Goal: Task Accomplishment & Management: Complete application form

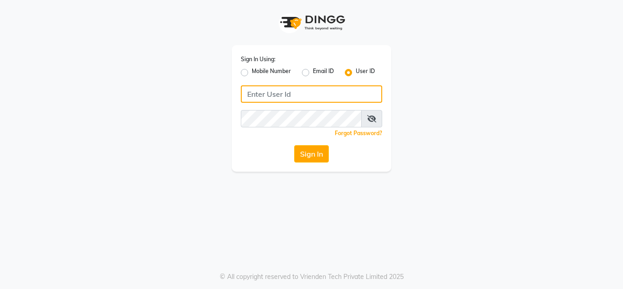
type input "hshairstudio"
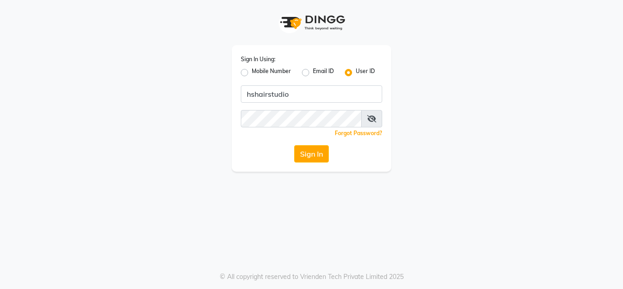
drag, startPoint x: 0, startPoint y: 0, endPoint x: 371, endPoint y: 116, distance: 389.0
click at [371, 116] on icon at bounding box center [371, 118] width 9 height 7
click at [309, 155] on button "Sign In" at bounding box center [311, 153] width 35 height 17
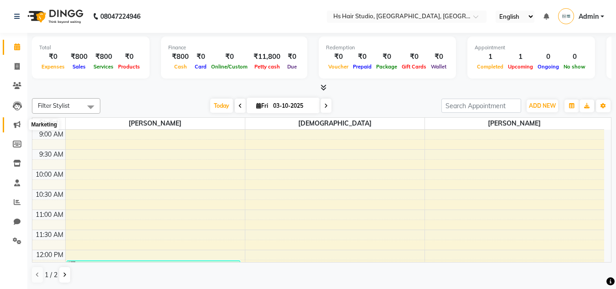
click at [15, 125] on icon at bounding box center [17, 124] width 7 height 7
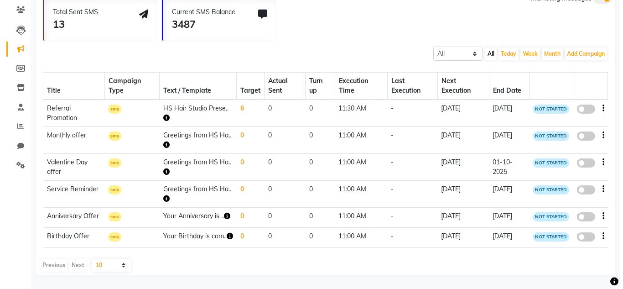
scroll to position [89, 0]
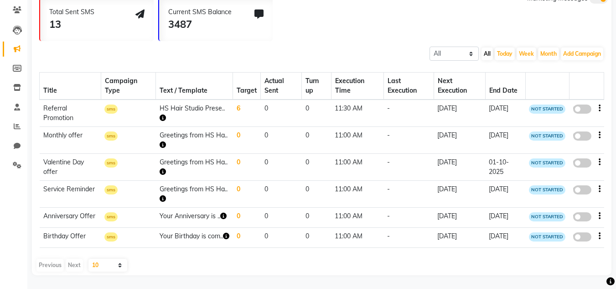
click at [581, 104] on span at bounding box center [582, 108] width 18 height 9
click at [586, 110] on input "false" at bounding box center [586, 110] width 0 height 0
select select "3"
select select "43931"
select select "1"
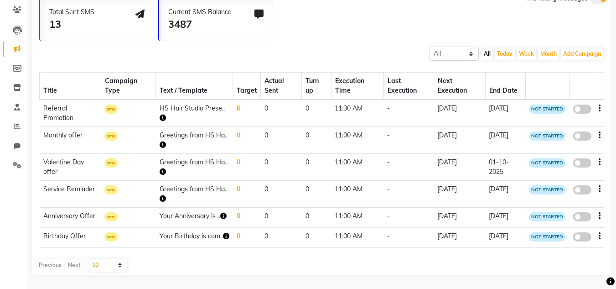
select select "2"
select select "690"
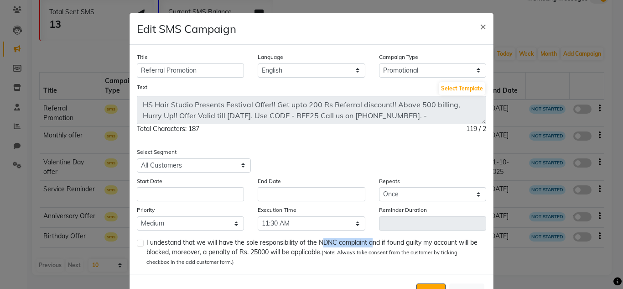
drag, startPoint x: 315, startPoint y: 244, endPoint x: 366, endPoint y: 242, distance: 50.7
click at [366, 242] on span "I undestand that we will have the sole responsibility of the NDNC complaint and…" at bounding box center [312, 252] width 332 height 29
copy span "NDNC complaint"
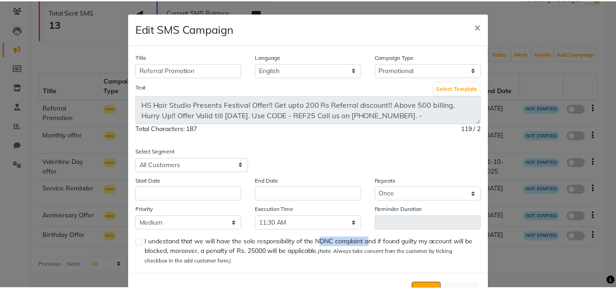
scroll to position [34, 0]
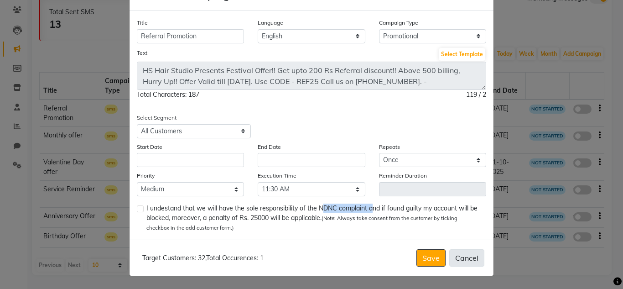
click at [465, 263] on button "Cancel" at bounding box center [466, 257] width 35 height 17
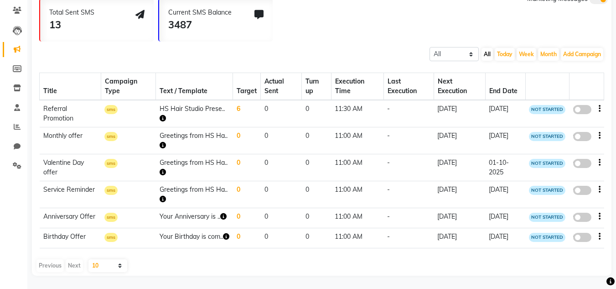
scroll to position [0, 0]
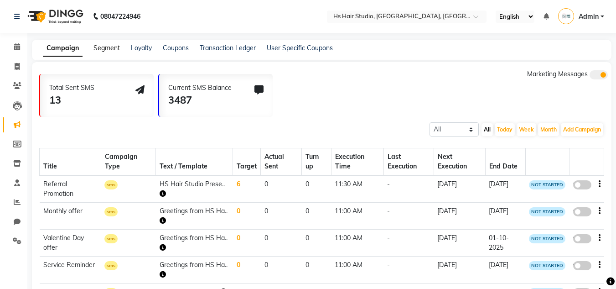
click at [107, 48] on link "Segment" at bounding box center [106, 48] width 26 height 8
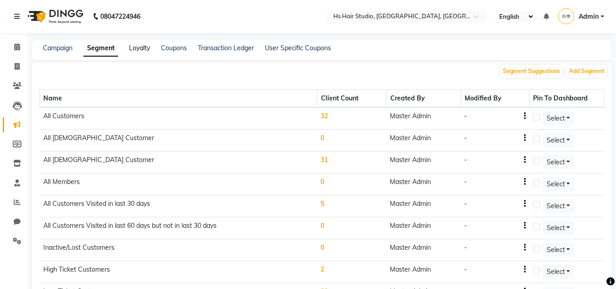
click at [145, 47] on link "Loyalty" at bounding box center [139, 48] width 21 height 8
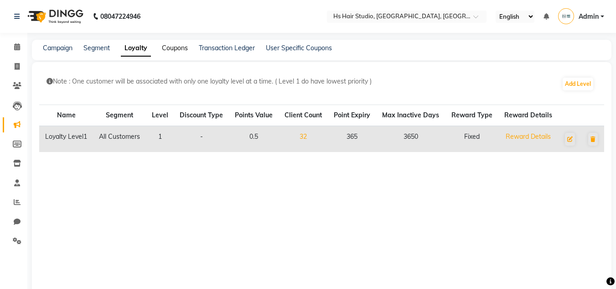
click at [174, 47] on link "Coupons" at bounding box center [175, 48] width 26 height 8
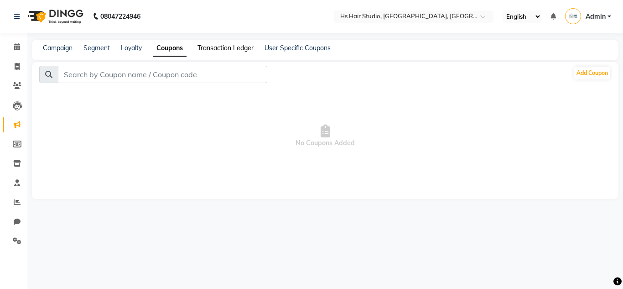
click at [233, 47] on link "Transaction Ledger" at bounding box center [225, 48] width 56 height 8
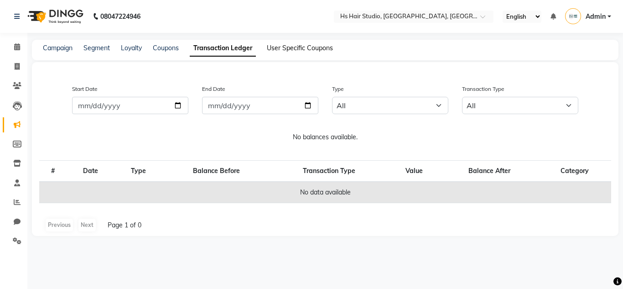
click at [289, 48] on link "User Specific Coupons" at bounding box center [300, 48] width 66 height 8
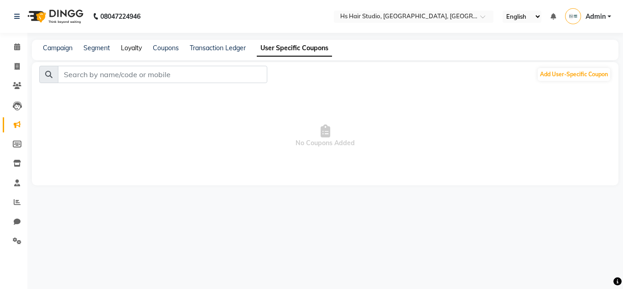
click at [136, 48] on link "Loyalty" at bounding box center [131, 48] width 21 height 8
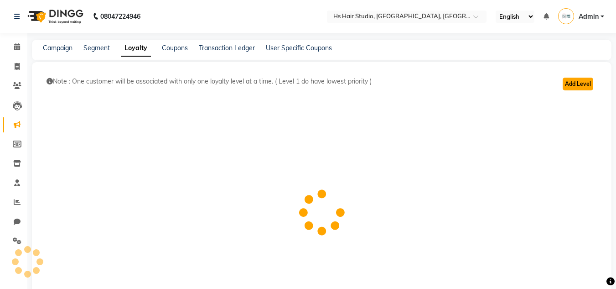
click at [576, 83] on button "Add Level" at bounding box center [578, 84] width 31 height 13
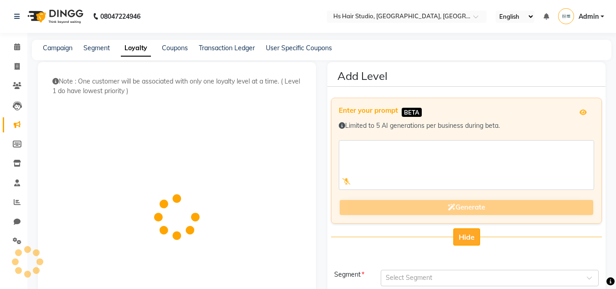
click at [472, 239] on span "Hide" at bounding box center [467, 236] width 16 height 9
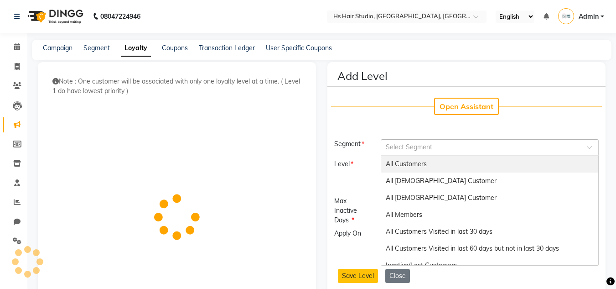
click at [495, 154] on div "Select Segment" at bounding box center [490, 147] width 218 height 16
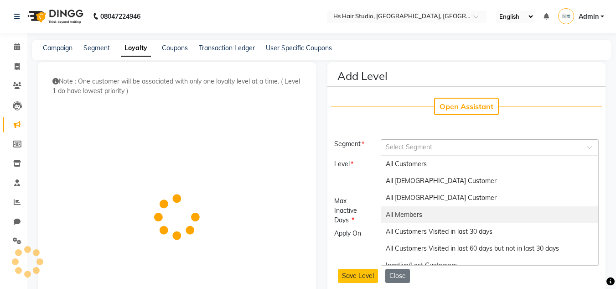
click at [554, 211] on div "All Members" at bounding box center [489, 214] width 217 height 17
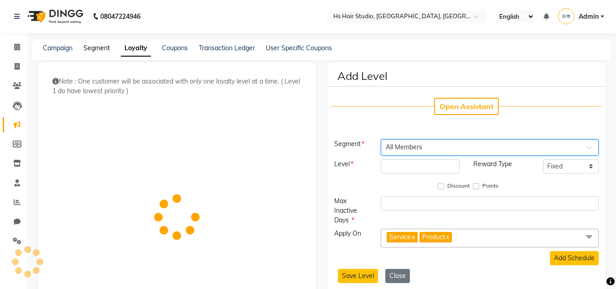
click at [94, 48] on link "Segment" at bounding box center [96, 48] width 26 height 8
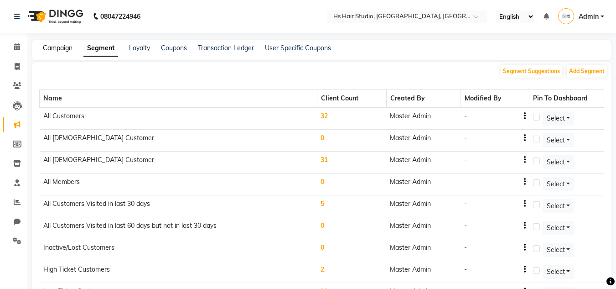
click at [52, 50] on link "Campaign" at bounding box center [58, 48] width 30 height 8
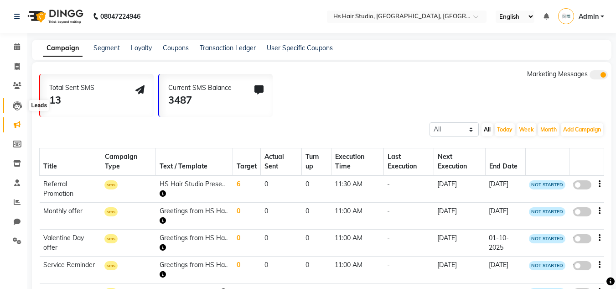
click at [15, 108] on icon at bounding box center [17, 105] width 9 height 9
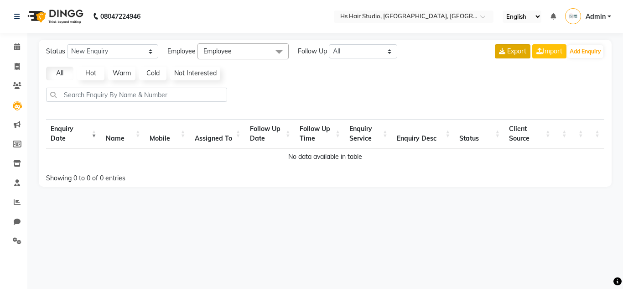
click at [509, 54] on span "Export" at bounding box center [516, 51] width 19 height 8
click at [584, 52] on button "Add Enquiry" at bounding box center [585, 51] width 36 height 13
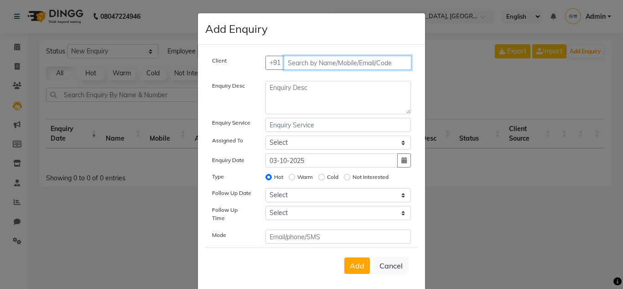
click at [319, 66] on input "text" at bounding box center [348, 63] width 128 height 14
click at [221, 102] on div "Enquiry Desc" at bounding box center [231, 97] width 53 height 33
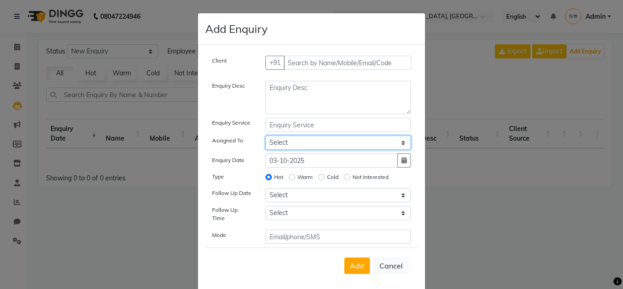
click at [392, 143] on select "Select [PERSON_NAME] [PERSON_NAME] [PERSON_NAME] Reception" at bounding box center [338, 142] width 146 height 14
select select "93053"
click at [265, 135] on select "Select [PERSON_NAME] [PERSON_NAME] [PERSON_NAME] Reception" at bounding box center [338, 142] width 146 height 14
click at [306, 128] on input "text" at bounding box center [338, 125] width 146 height 14
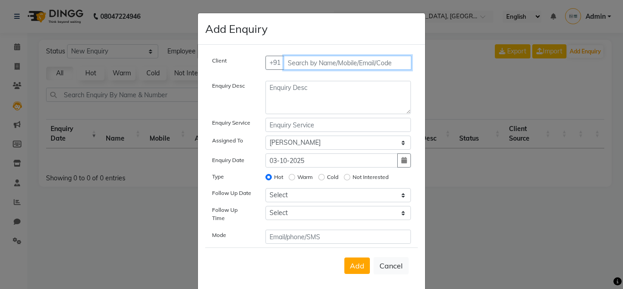
click at [343, 66] on input "text" at bounding box center [348, 63] width 128 height 14
type input "9898303278"
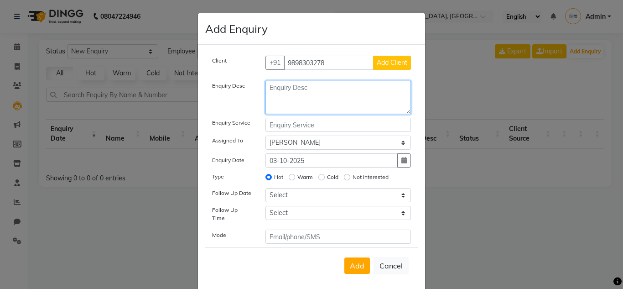
click at [324, 96] on textarea at bounding box center [338, 97] width 146 height 33
type textarea "S"
type textarea "InstaGram Ads"
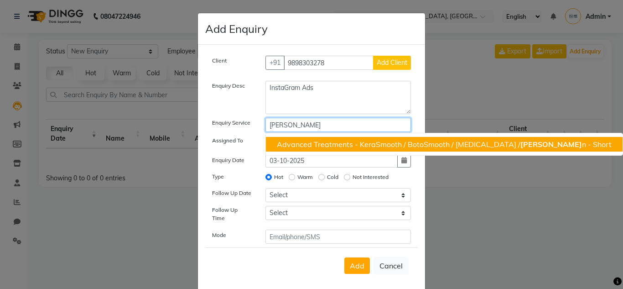
click at [358, 146] on ngb-highlight "Advanced Treatments - KeraSmooth / BotoSmooth / [MEDICAL_DATA] / [PERSON_NAME] …" at bounding box center [444, 144] width 335 height 9
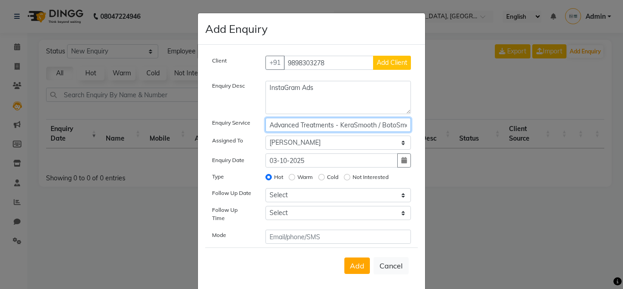
type input "Advanced Treatments - KeraSmooth / BotoSmooth / [MEDICAL_DATA] / Vegan - Short"
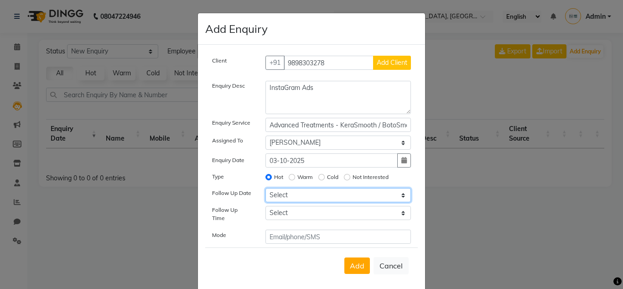
click at [322, 198] on select "Select [DATE] [DATE] [DATE] ([DATE]) [DATE] ([DATE]) [DATE] ([DATE]) [DATE] ([D…" at bounding box center [338, 195] width 146 height 14
select select "[DATE]"
click at [265, 188] on select "Select [DATE] [DATE] [DATE] ([DATE]) [DATE] ([DATE]) [DATE] ([DATE]) [DATE] ([D…" at bounding box center [338, 195] width 146 height 14
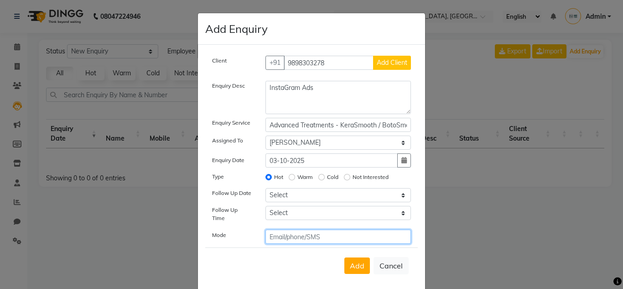
click at [327, 234] on input "text" at bounding box center [338, 236] width 146 height 14
type input "phone"
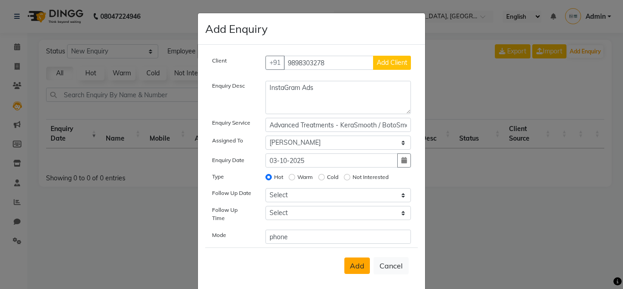
click at [350, 261] on span "Add" at bounding box center [357, 265] width 15 height 9
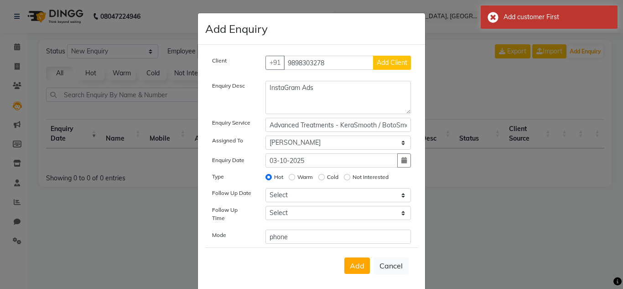
click at [386, 59] on span "Add Client" at bounding box center [392, 62] width 31 height 8
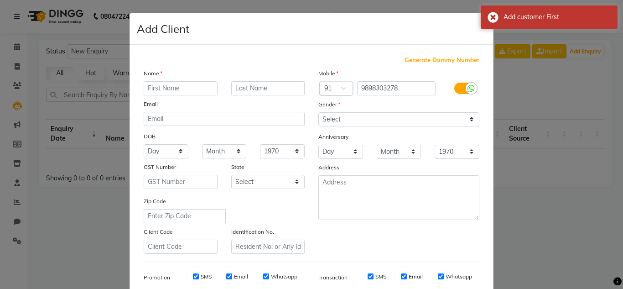
click at [157, 81] on input "text" at bounding box center [181, 88] width 74 height 14
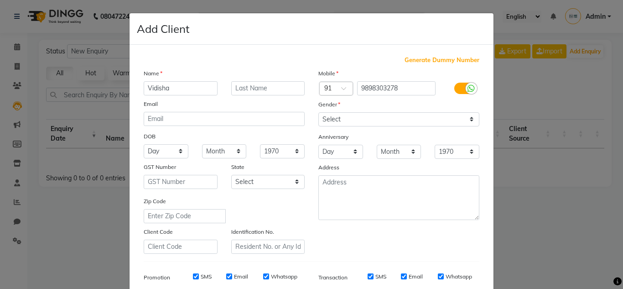
type input "Vidisha"
type input "[PERSON_NAME]"
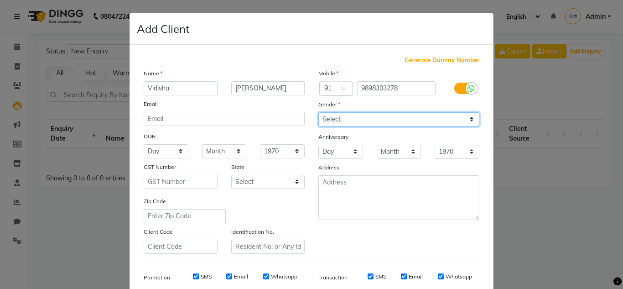
click at [398, 119] on select "Select [DEMOGRAPHIC_DATA] [DEMOGRAPHIC_DATA] Other Prefer Not To Say" at bounding box center [398, 119] width 161 height 14
select select "[DEMOGRAPHIC_DATA]"
click at [318, 112] on select "Select [DEMOGRAPHIC_DATA] [DEMOGRAPHIC_DATA] Other Prefer Not To Say" at bounding box center [398, 119] width 161 height 14
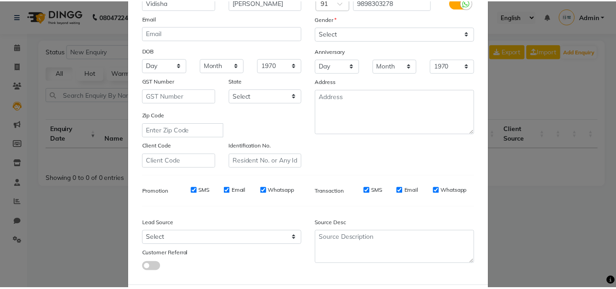
scroll to position [132, 0]
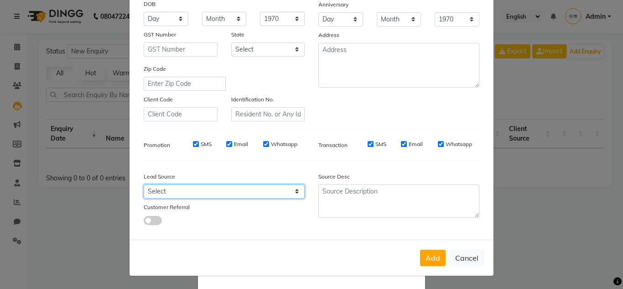
click at [258, 193] on select "Select Walk-in Referral Internet Friend Word of Mouth Advertisement Facebook Ju…" at bounding box center [224, 191] width 161 height 14
select select "57813"
click at [144, 184] on select "Select Walk-in Referral Internet Friend Word of Mouth Advertisement Facebook Ju…" at bounding box center [224, 191] width 161 height 14
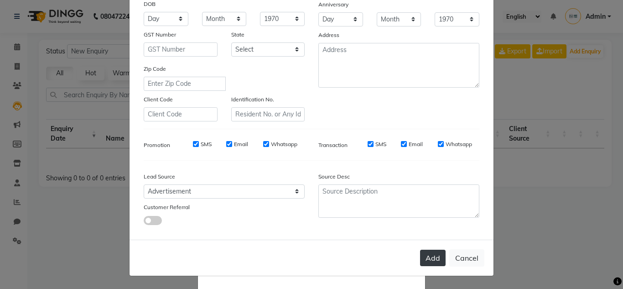
click at [432, 260] on button "Add" at bounding box center [433, 257] width 26 height 16
select select
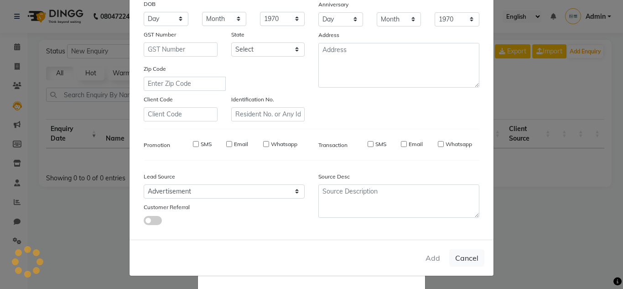
select select
checkbox input "false"
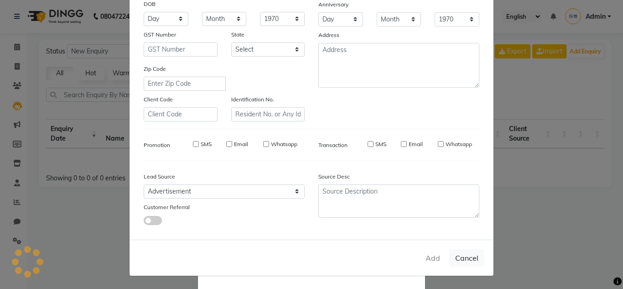
checkbox input "false"
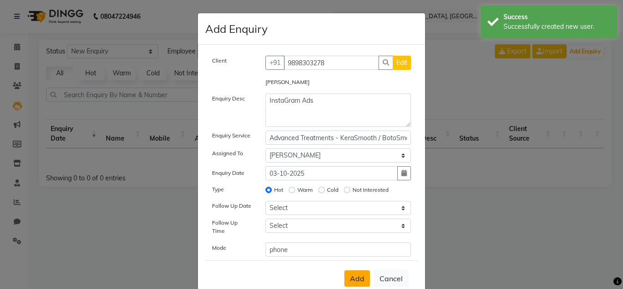
click at [357, 274] on span "Add" at bounding box center [357, 278] width 15 height 9
select select
radio input "false"
select select
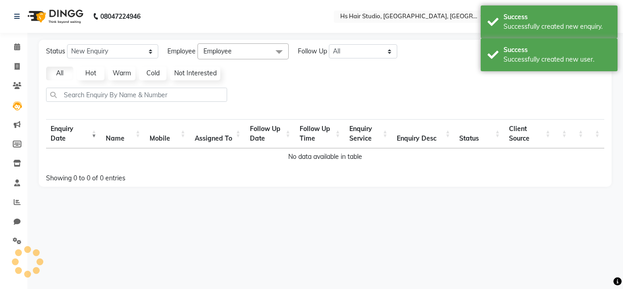
select select "10"
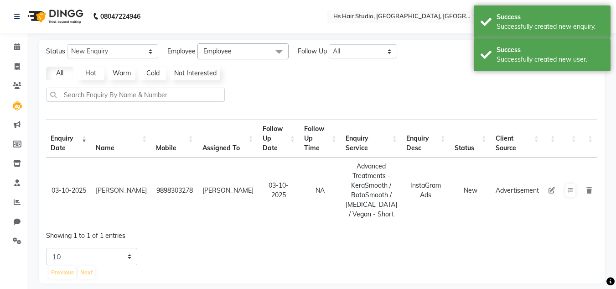
click at [518, 99] on div at bounding box center [321, 98] width 559 height 21
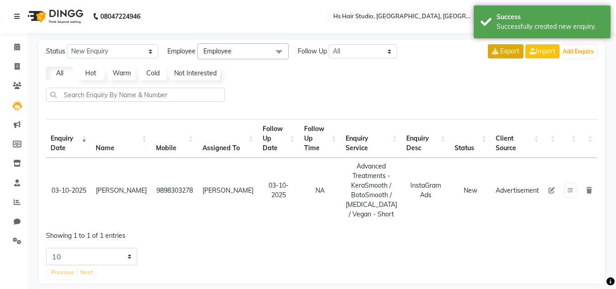
click at [504, 48] on span "Export" at bounding box center [509, 51] width 19 height 8
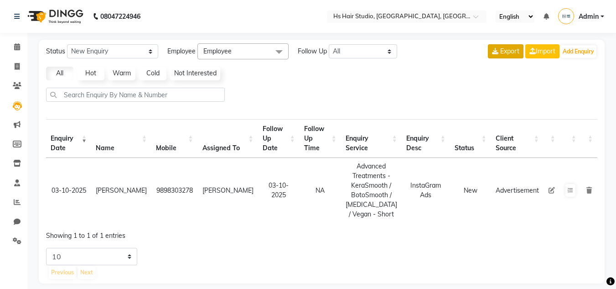
click at [503, 52] on span "Export" at bounding box center [509, 51] width 19 height 8
click at [16, 84] on icon at bounding box center [17, 85] width 9 height 7
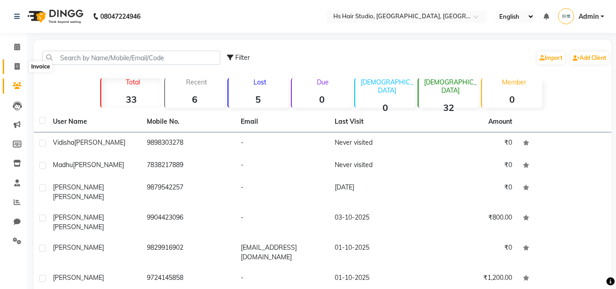
click at [16, 62] on span at bounding box center [17, 67] width 16 height 10
select select "9121"
select select "service"
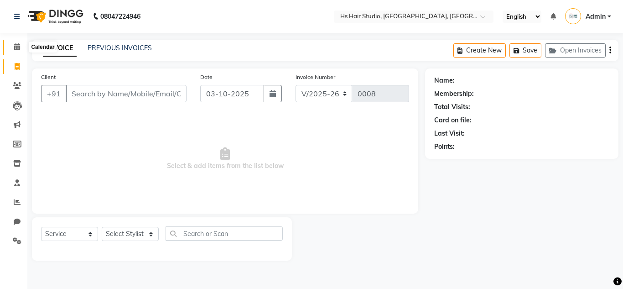
click at [17, 47] on icon at bounding box center [17, 46] width 6 height 7
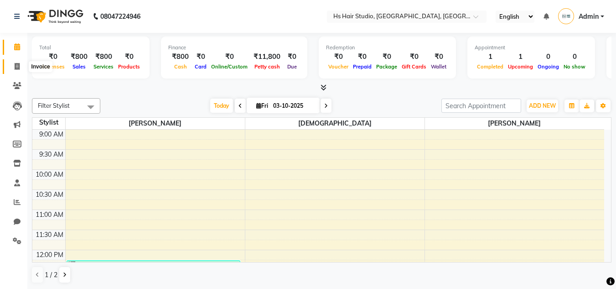
click at [17, 68] on icon at bounding box center [17, 66] width 5 height 7
select select "9121"
select select "service"
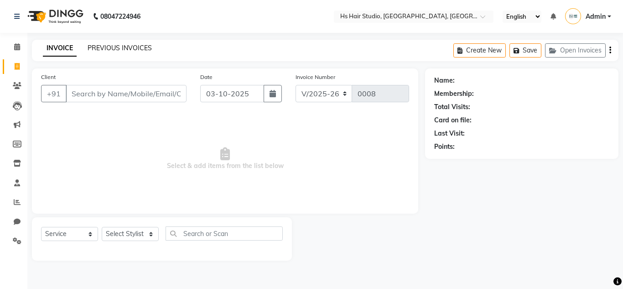
click at [116, 48] on link "PREVIOUS INVOICES" at bounding box center [120, 48] width 64 height 8
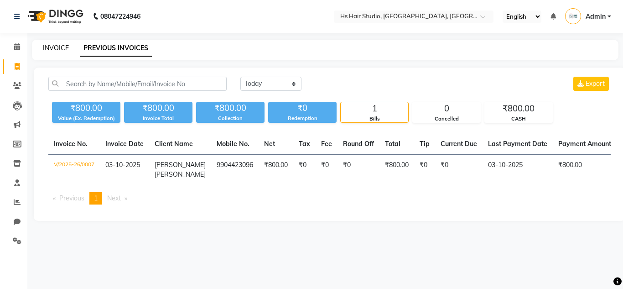
click at [54, 47] on link "INVOICE" at bounding box center [56, 48] width 26 height 8
select select "9121"
select select "service"
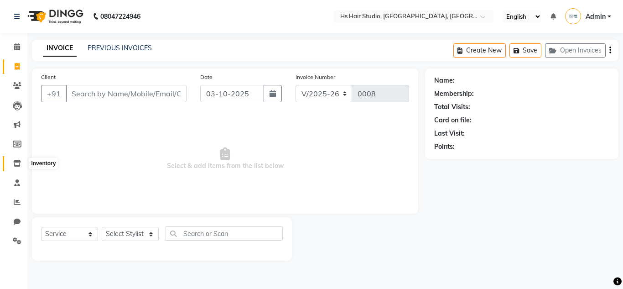
click at [17, 163] on icon at bounding box center [17, 163] width 8 height 7
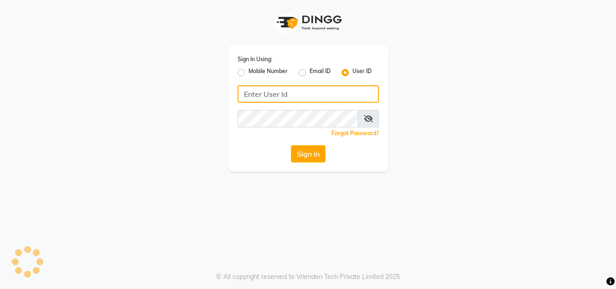
type input "hshairstudio"
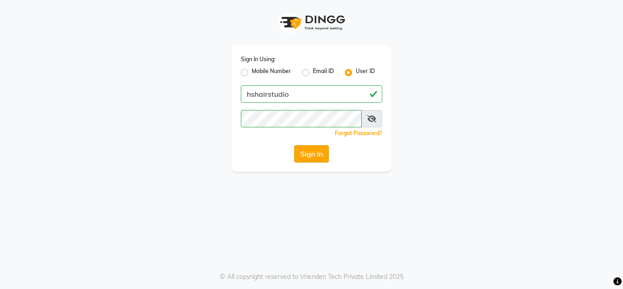
click at [317, 152] on button "Sign In" at bounding box center [311, 153] width 35 height 17
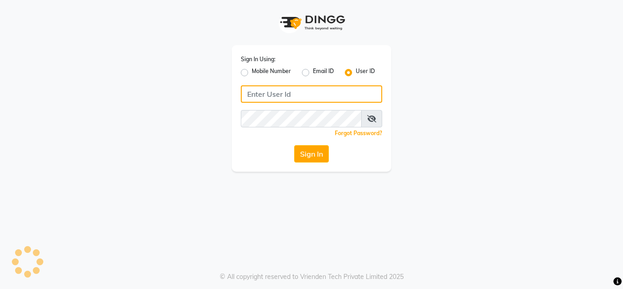
type input "hshairstudio"
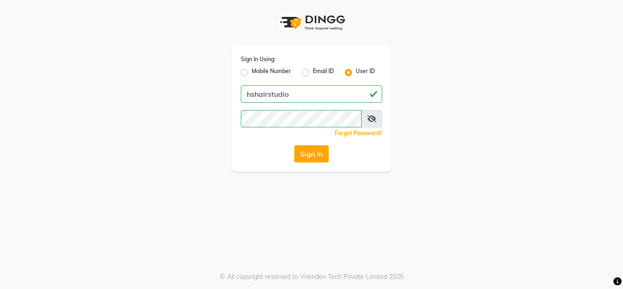
click at [235, 150] on div "Sign In Using: Mobile Number Email ID User ID hshairstudio Remember me Forgot P…" at bounding box center [312, 108] width 160 height 126
